Goal: Task Accomplishment & Management: Use online tool/utility

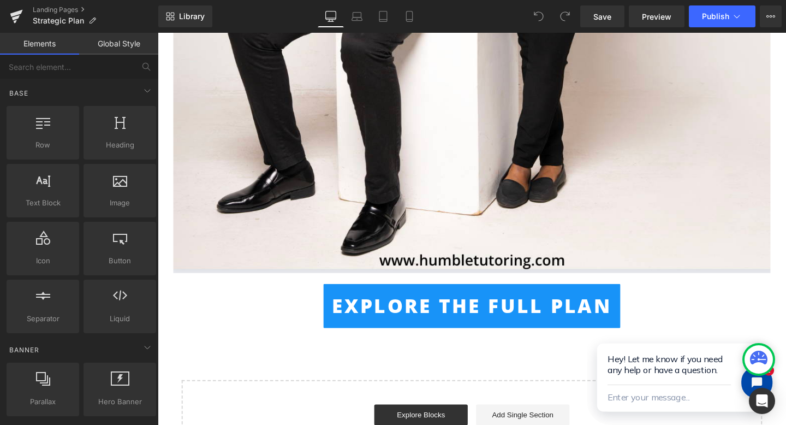
scroll to position [1027, 0]
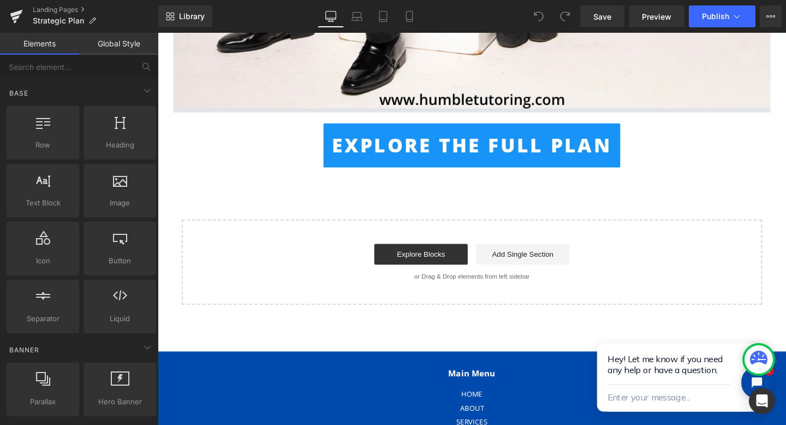
click at [470, 154] on div "Explore the Full Plan Button" at bounding box center [488, 151] width 628 height 46
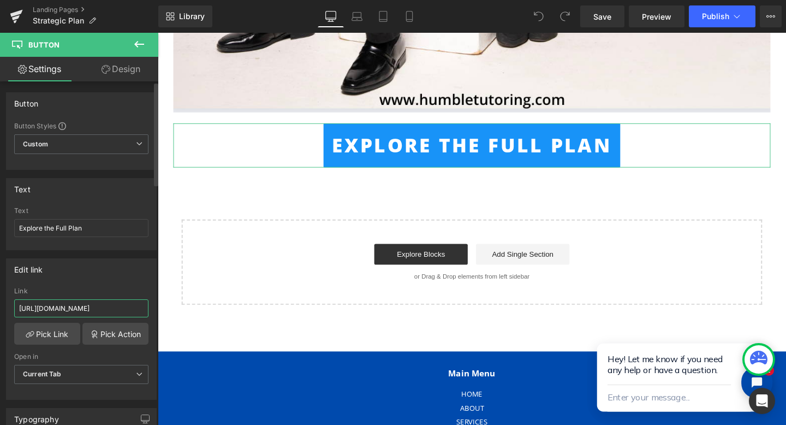
click at [57, 302] on input "[URL][DOMAIN_NAME]" at bounding box center [81, 308] width 134 height 18
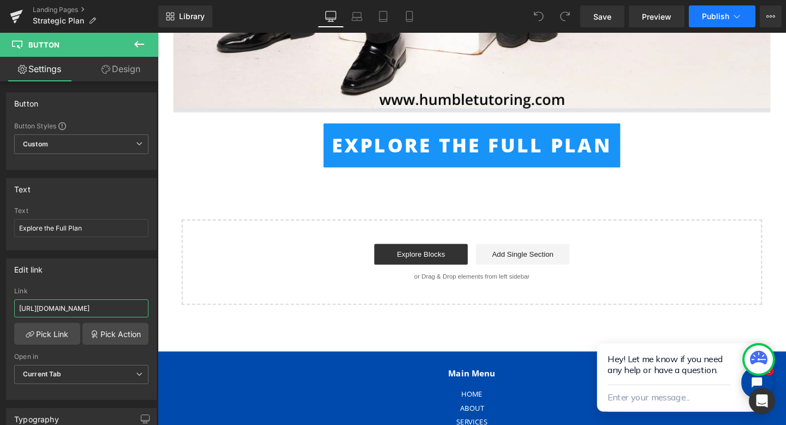
type input "[URL][DOMAIN_NAME]"
click at [699, 12] on button "Publish" at bounding box center [722, 16] width 67 height 22
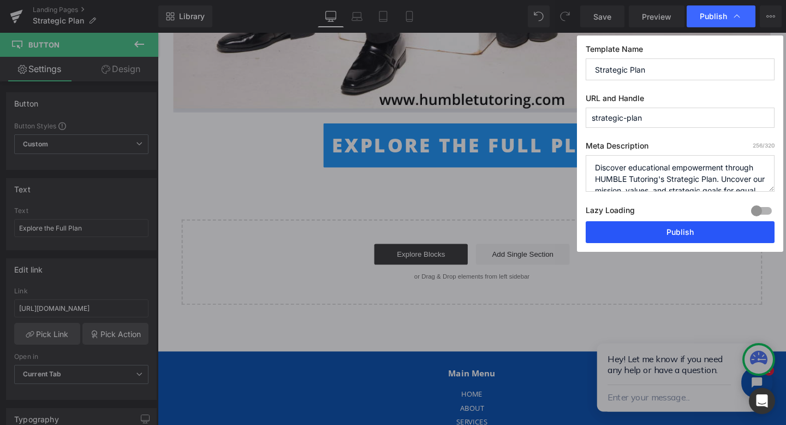
click at [625, 236] on button "Publish" at bounding box center [680, 232] width 189 height 22
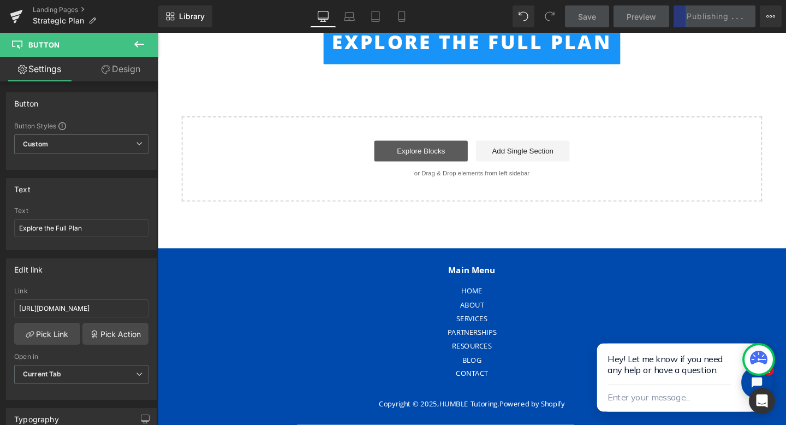
scroll to position [525, 0]
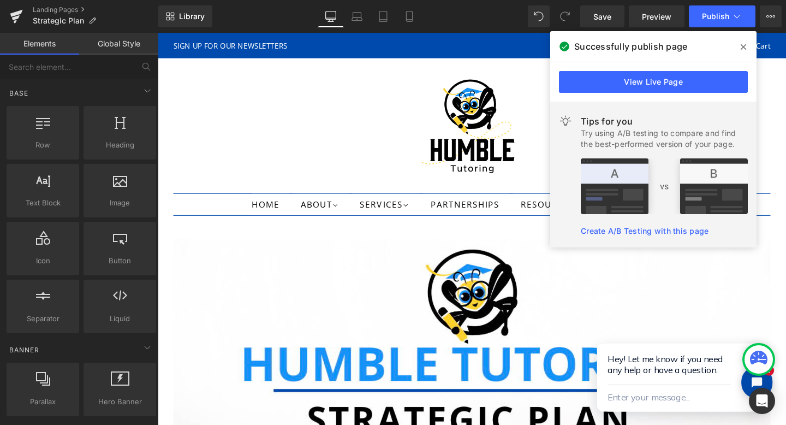
click at [401, 139] on div at bounding box center [488, 130] width 628 height 109
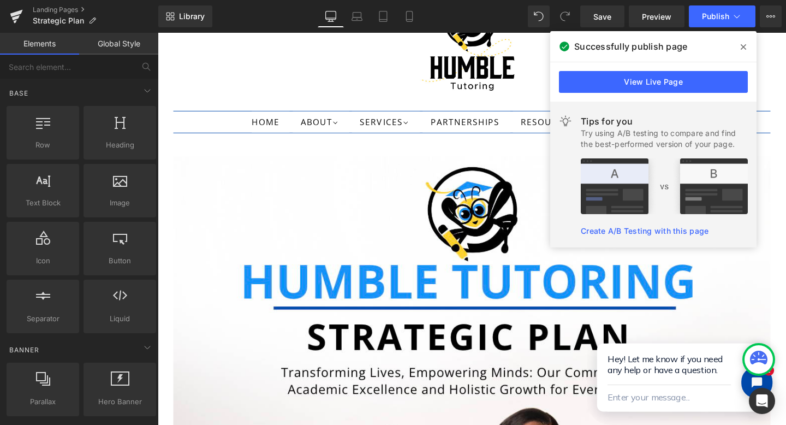
click at [738, 50] on span at bounding box center [743, 46] width 17 height 17
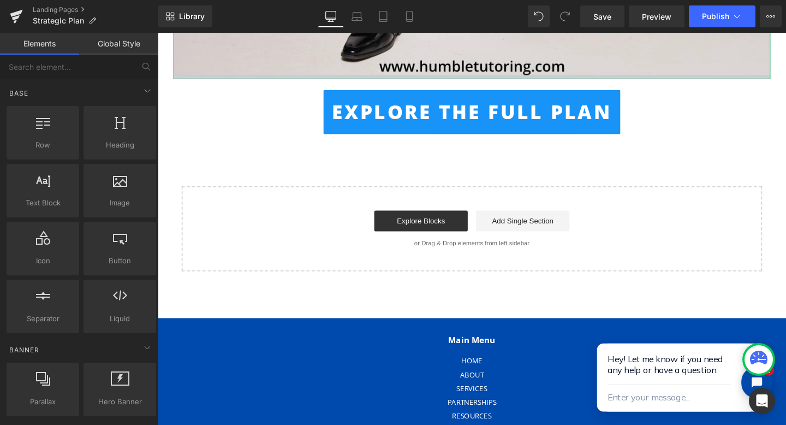
scroll to position [1135, 0]
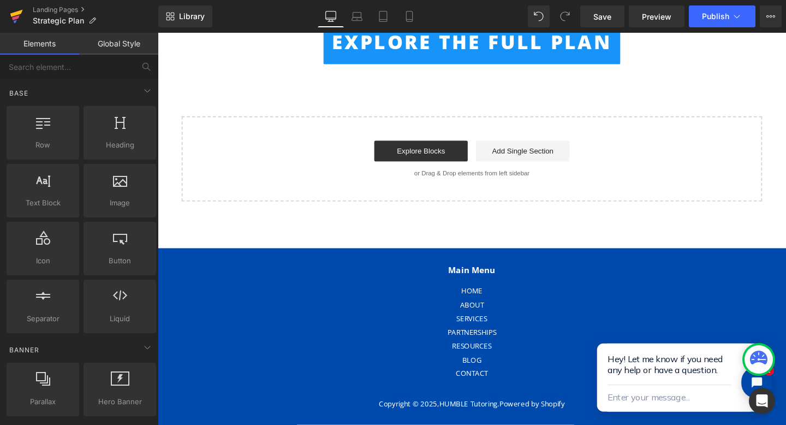
click at [27, 21] on link at bounding box center [16, 16] width 33 height 33
